Goal: Task Accomplishment & Management: Manage account settings

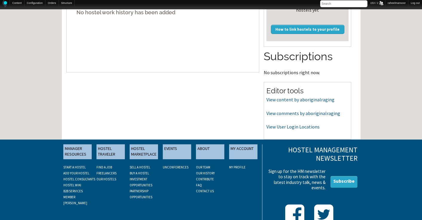
scroll to position [185, 0]
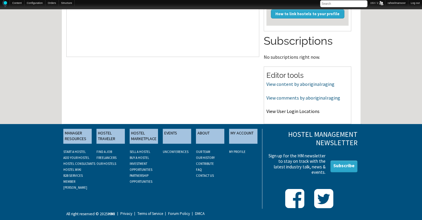
click at [294, 108] on link "View User Login Locations" at bounding box center [292, 111] width 53 height 6
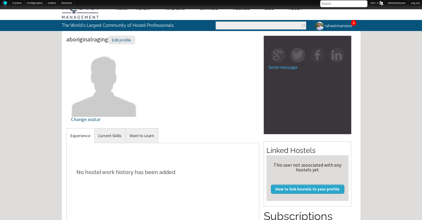
scroll to position [0, 0]
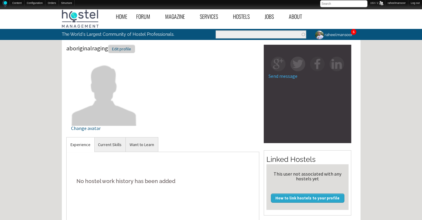
click at [120, 49] on div "Edit profile" at bounding box center [121, 49] width 27 height 9
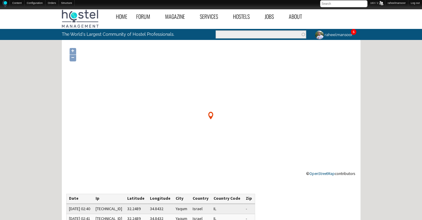
scroll to position [96, 0]
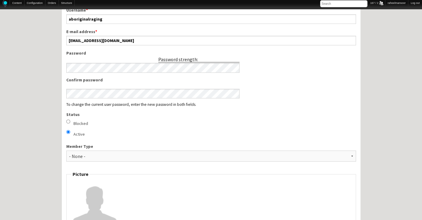
scroll to position [287, 0]
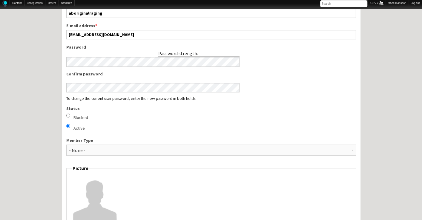
click at [67, 114] on input "Blocked" at bounding box center [68, 116] width 4 height 4
radio input "true"
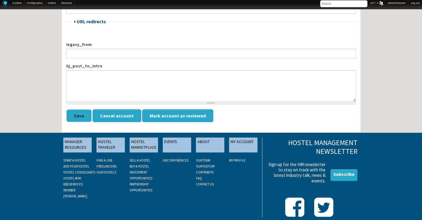
scroll to position [749, 0]
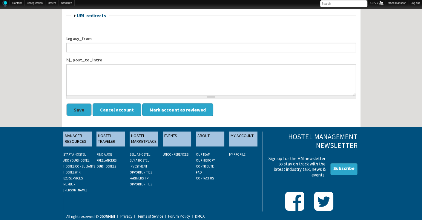
click at [81, 107] on button "Save" at bounding box center [78, 109] width 25 height 13
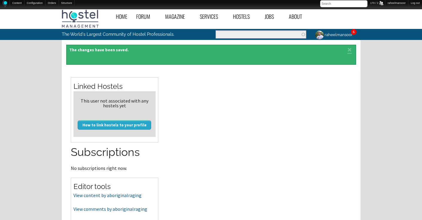
click at [348, 34] on link "raheelmansoor" at bounding box center [333, 35] width 46 height 12
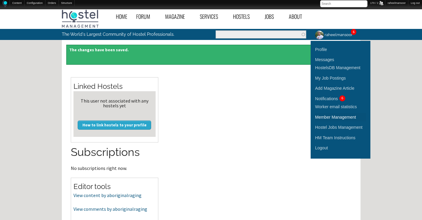
click at [342, 116] on link "Member Management" at bounding box center [340, 117] width 51 height 8
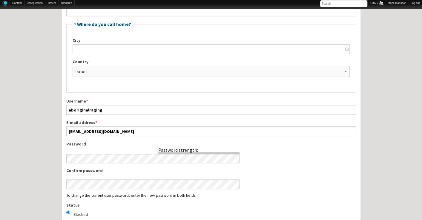
scroll to position [191, 0]
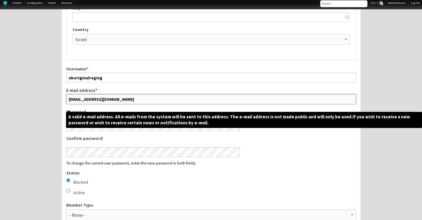
drag, startPoint x: 110, startPoint y: 99, endPoint x: 163, endPoint y: 97, distance: 52.6
click at [163, 97] on input "[EMAIL_ADDRESS][DOMAIN_NAME]" at bounding box center [211, 99] width 290 height 10
click at [111, 98] on input "[EMAIL_ADDRESS][DOMAIN_NAME]" at bounding box center [211, 99] width 290 height 10
drag, startPoint x: 110, startPoint y: 99, endPoint x: 156, endPoint y: 99, distance: 45.1
click at [156, 99] on input "[EMAIL_ADDRESS][DOMAIN_NAME]" at bounding box center [211, 99] width 290 height 10
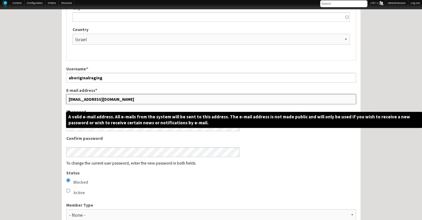
click at [109, 97] on input "[EMAIL_ADDRESS][DOMAIN_NAME]" at bounding box center [211, 99] width 290 height 10
drag, startPoint x: 110, startPoint y: 99, endPoint x: 152, endPoint y: 101, distance: 41.8
click at [152, 101] on input "[EMAIL_ADDRESS][DOMAIN_NAME]" at bounding box center [211, 99] width 290 height 10
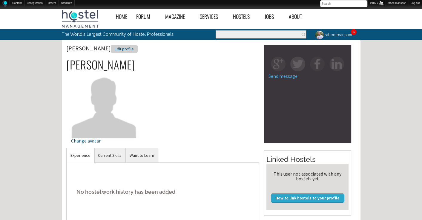
click at [111, 47] on div "Edit profile" at bounding box center [124, 49] width 27 height 9
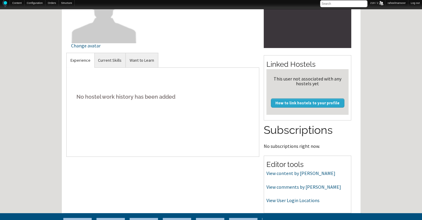
scroll to position [96, 0]
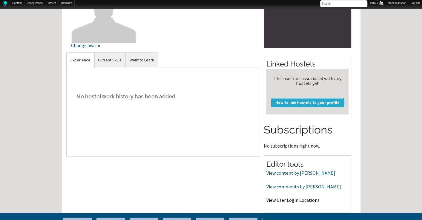
click at [303, 200] on link "View User Login Locations" at bounding box center [292, 200] width 53 height 6
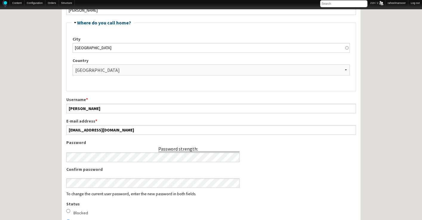
scroll to position [96, 0]
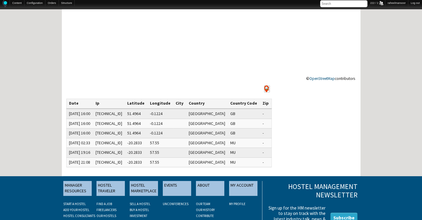
scroll to position [96, 0]
